Goal: Find contact information: Find contact information

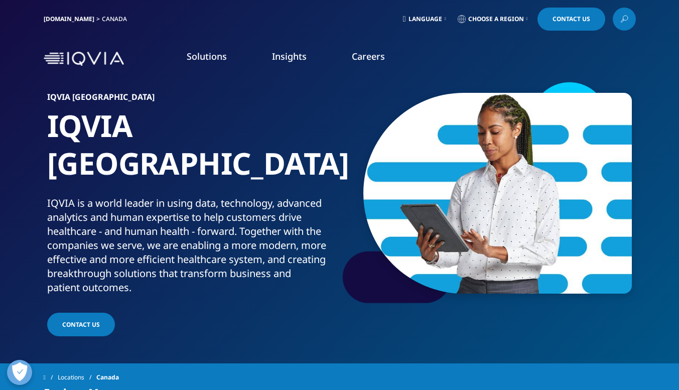
click at [432, 19] on span "Language" at bounding box center [425, 19] width 34 height 8
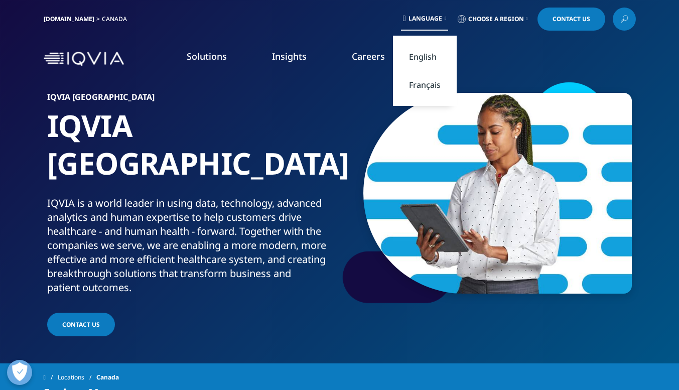
click at [422, 82] on link "Français" at bounding box center [425, 85] width 64 height 28
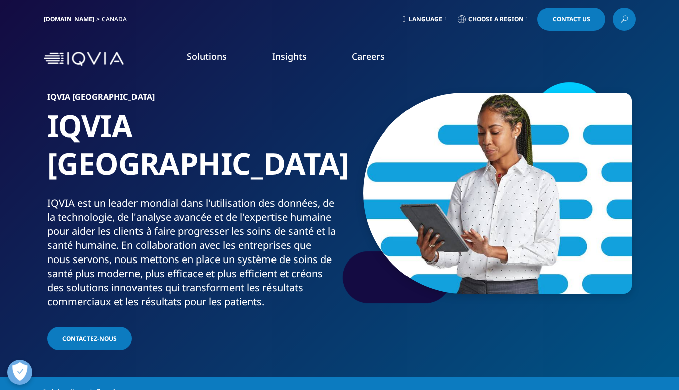
click at [101, 327] on link "Contactez-Nous" at bounding box center [89, 339] width 85 height 24
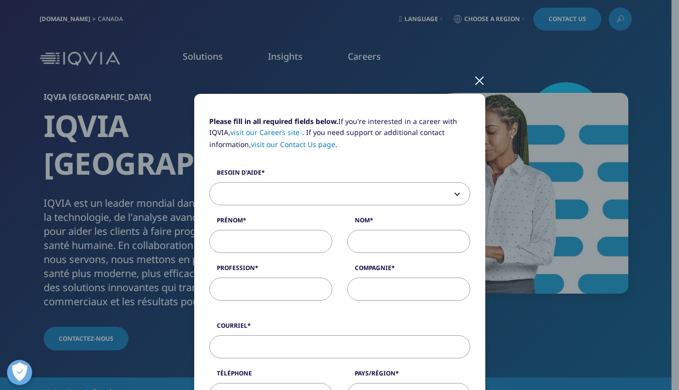
click at [474, 89] on div at bounding box center [480, 80] width 12 height 28
